Goal: Task Accomplishment & Management: Manage account settings

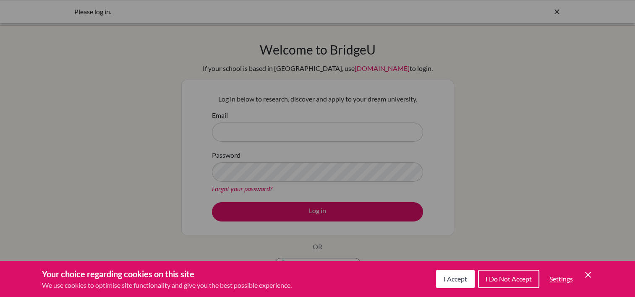
click at [588, 272] on icon "Cookie Control Close Icon" at bounding box center [588, 275] width 10 height 10
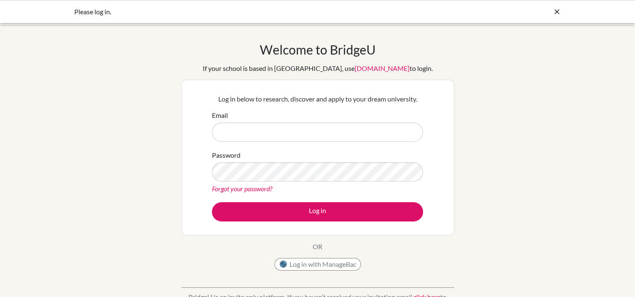
click at [520, 199] on div "Welcome to BridgeU If your school is based in China, use app.bridge-u.com.cn to…" at bounding box center [317, 179] width 635 height 275
click at [506, 173] on div "Welcome to BridgeU If your school is based in China, use app.bridge-u.com.cn to…" at bounding box center [317, 179] width 635 height 275
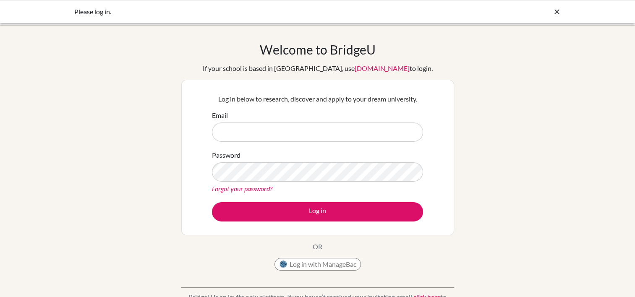
click at [506, 173] on div "Welcome to BridgeU If your school is based in China, use app.bridge-u.com.cn to…" at bounding box center [317, 179] width 635 height 275
click at [506, 171] on div "Welcome to BridgeU If your school is based in China, use app.bridge-u.com.cn to…" at bounding box center [317, 179] width 635 height 275
click at [533, 149] on div "Welcome to BridgeU If your school is based in China, use app.bridge-u.com.cn to…" at bounding box center [317, 179] width 635 height 275
click at [505, 170] on div "Welcome to BridgeU If your school is based in China, use app.bridge-u.com.cn to…" at bounding box center [317, 179] width 635 height 275
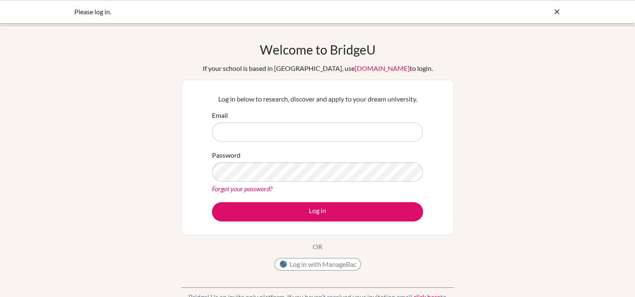
click at [560, 228] on div "Welcome to BridgeU If your school is based in China, use app.bridge-u.com.cn to…" at bounding box center [317, 179] width 635 height 275
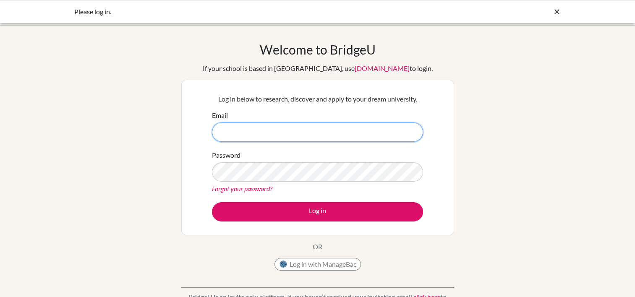
click at [379, 131] on input "Email" at bounding box center [317, 132] width 211 height 19
type input "[EMAIL_ADDRESS][DOMAIN_NAME]"
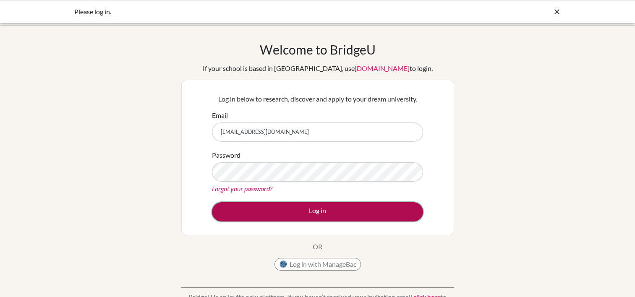
click at [279, 213] on button "Log in" at bounding box center [317, 211] width 211 height 19
click at [282, 212] on button "Log in" at bounding box center [317, 211] width 211 height 19
